Goal: Navigation & Orientation: Find specific page/section

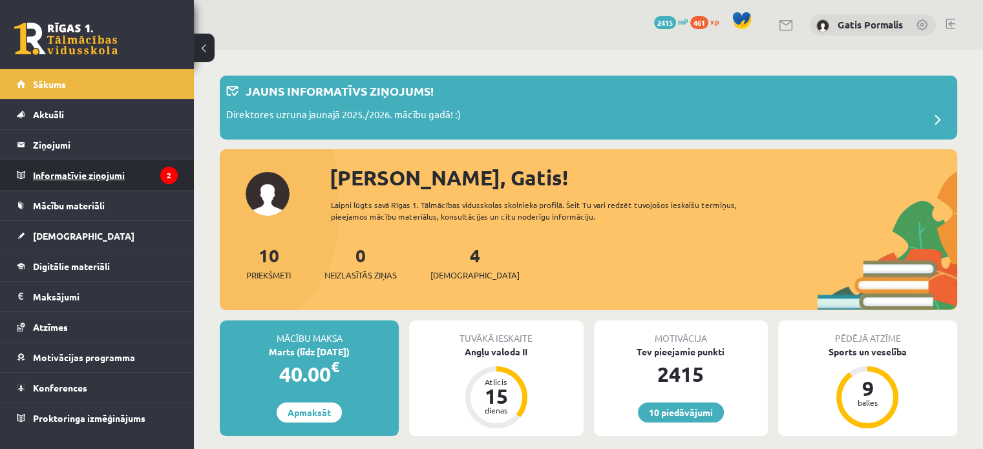
click at [83, 173] on legend "Informatīvie ziņojumi 2" at bounding box center [105, 175] width 145 height 30
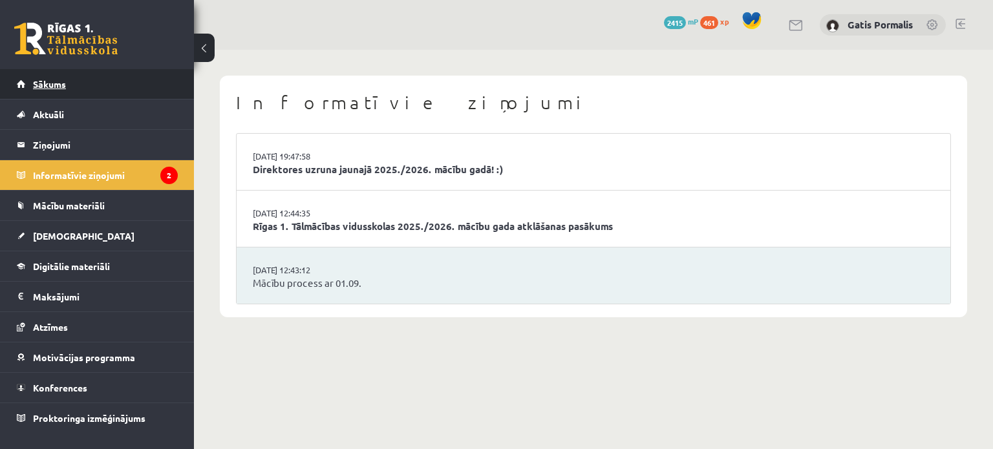
click at [54, 89] on link "Sākums" at bounding box center [97, 84] width 161 height 30
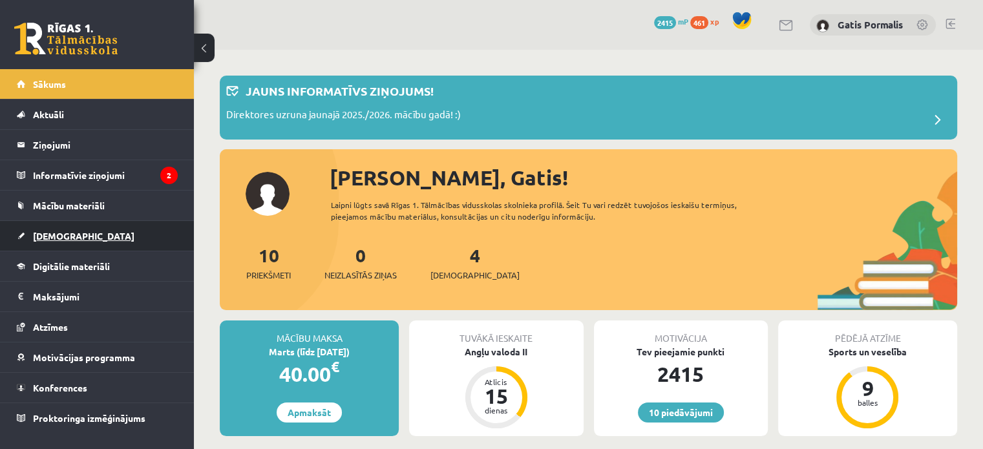
click at [56, 234] on span "[DEMOGRAPHIC_DATA]" at bounding box center [84, 236] width 102 height 12
